Goal: Find specific page/section: Find specific page/section

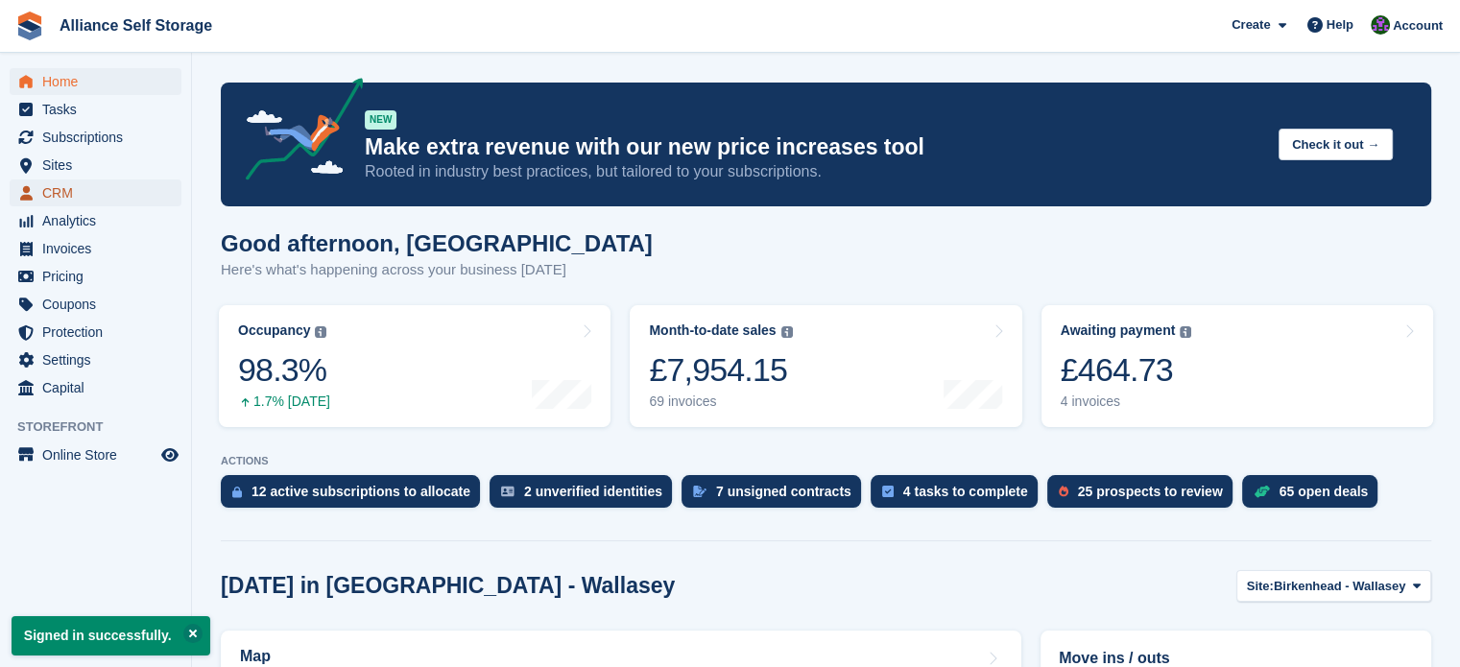
click at [73, 202] on span "CRM" at bounding box center [99, 192] width 115 height 27
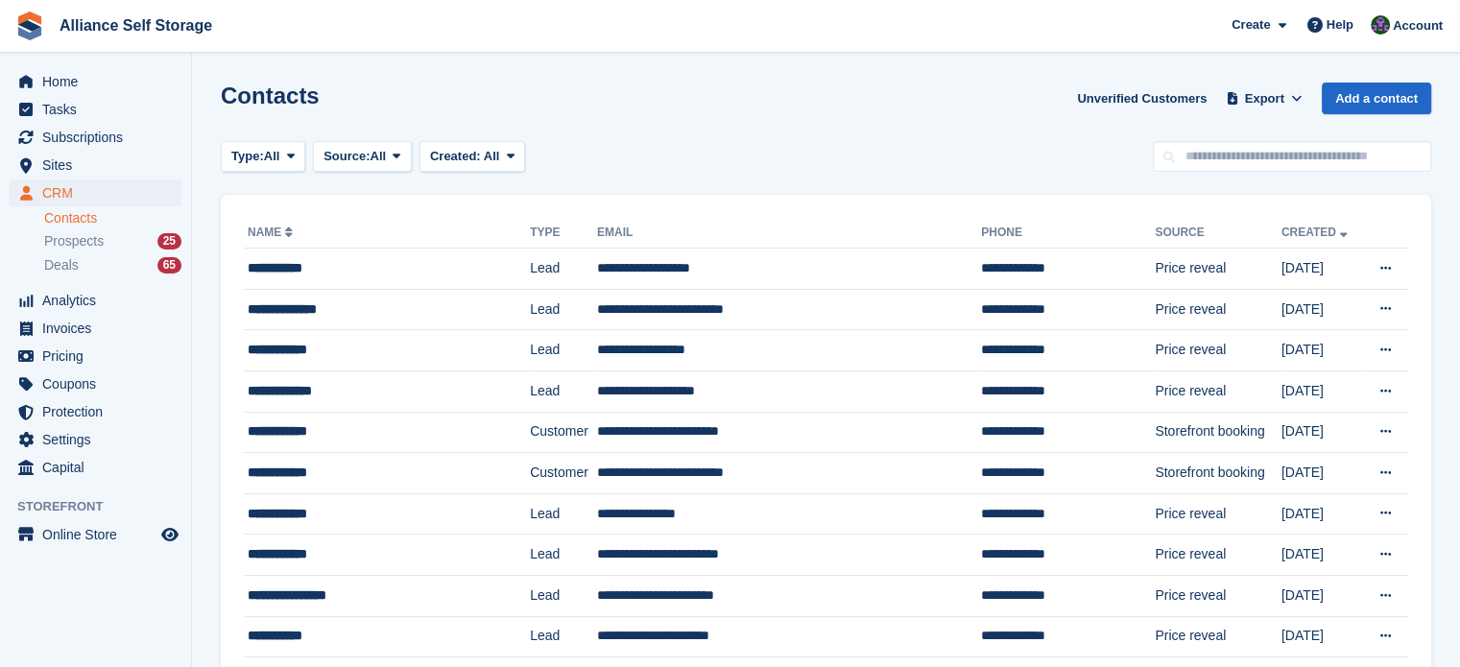
click at [1220, 157] on input "text" at bounding box center [1292, 157] width 278 height 32
type input "*****"
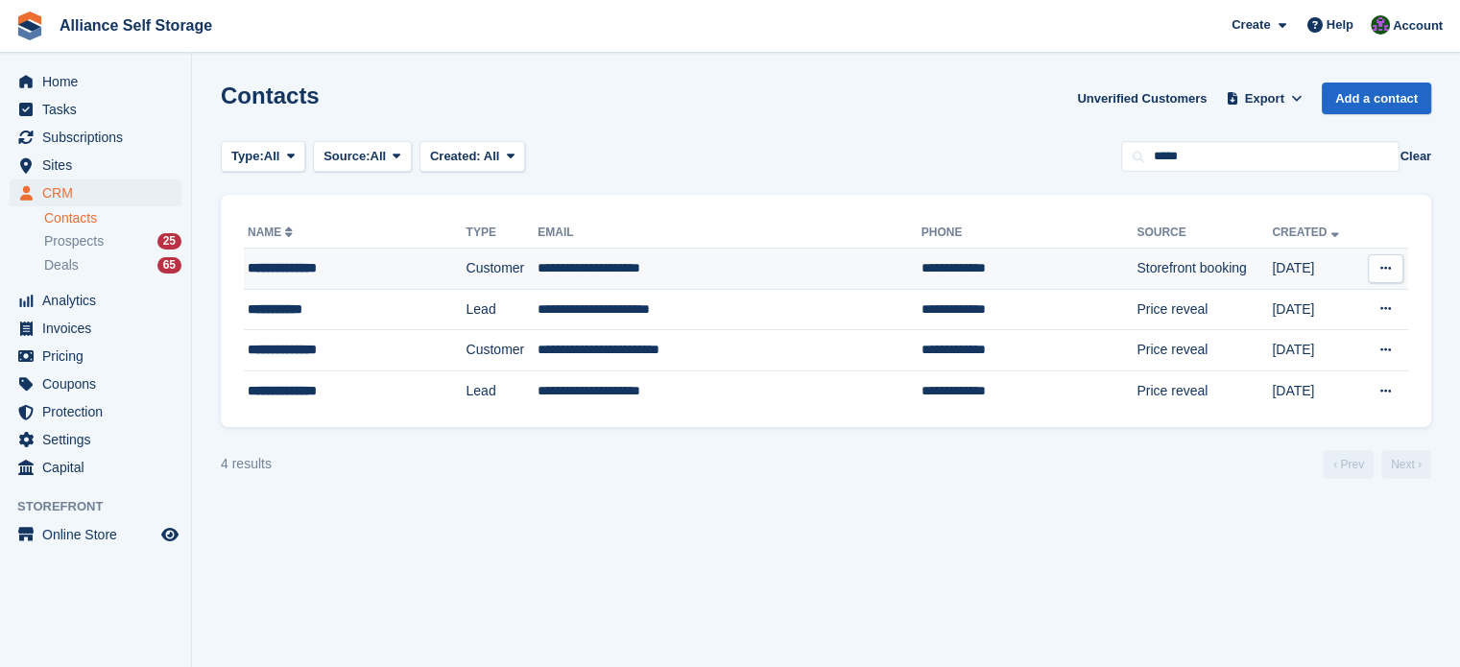
click at [297, 258] on div "**********" at bounding box center [336, 268] width 177 height 20
